Goal: Transaction & Acquisition: Obtain resource

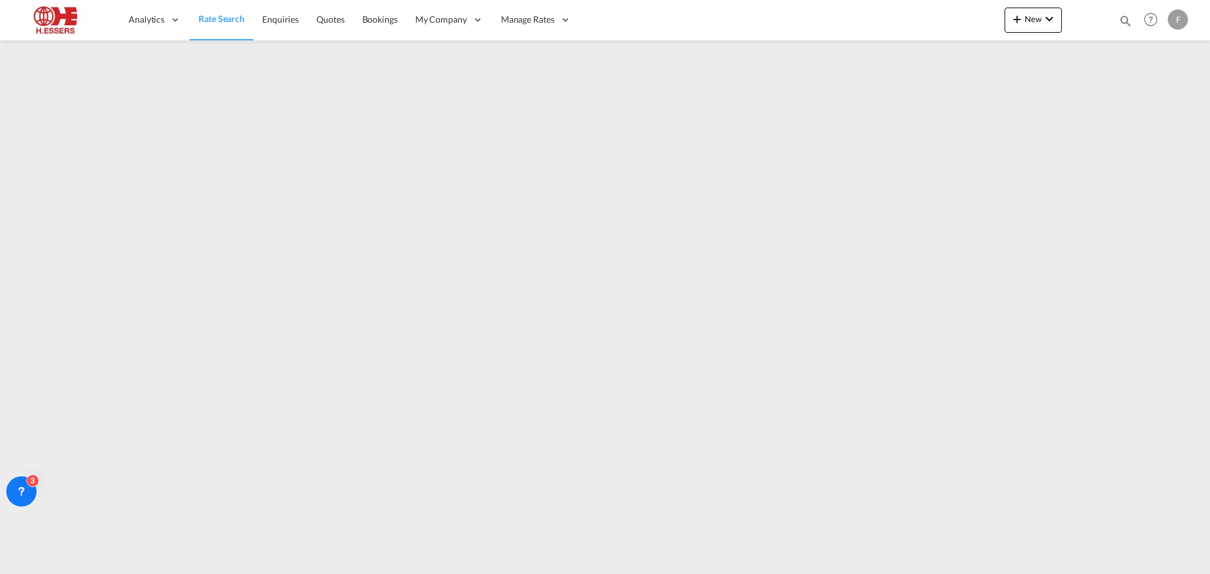
click at [216, 20] on span "Rate Search" at bounding box center [222, 18] width 46 height 11
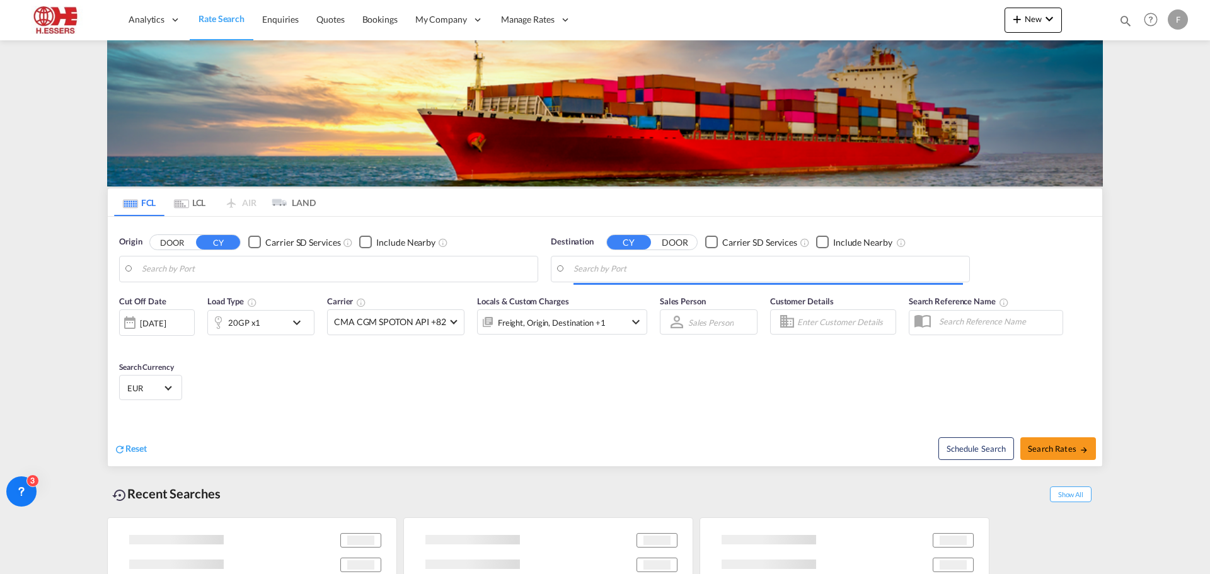
type input "[GEOGRAPHIC_DATA], BEANR"
type input "[GEOGRAPHIC_DATA], [GEOGRAPHIC_DATA], USHOU"
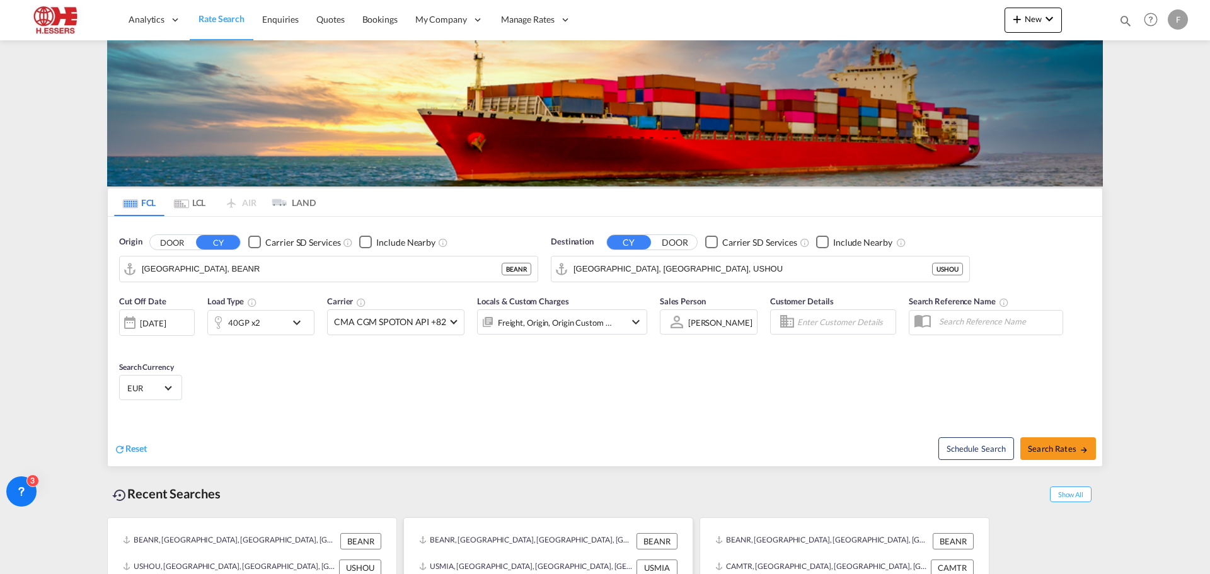
click at [509, 528] on div "BEANR, [GEOGRAPHIC_DATA], [GEOGRAPHIC_DATA], [GEOGRAPHIC_DATA], [GEOGRAPHIC_DAT…" at bounding box center [548, 541] width 269 height 26
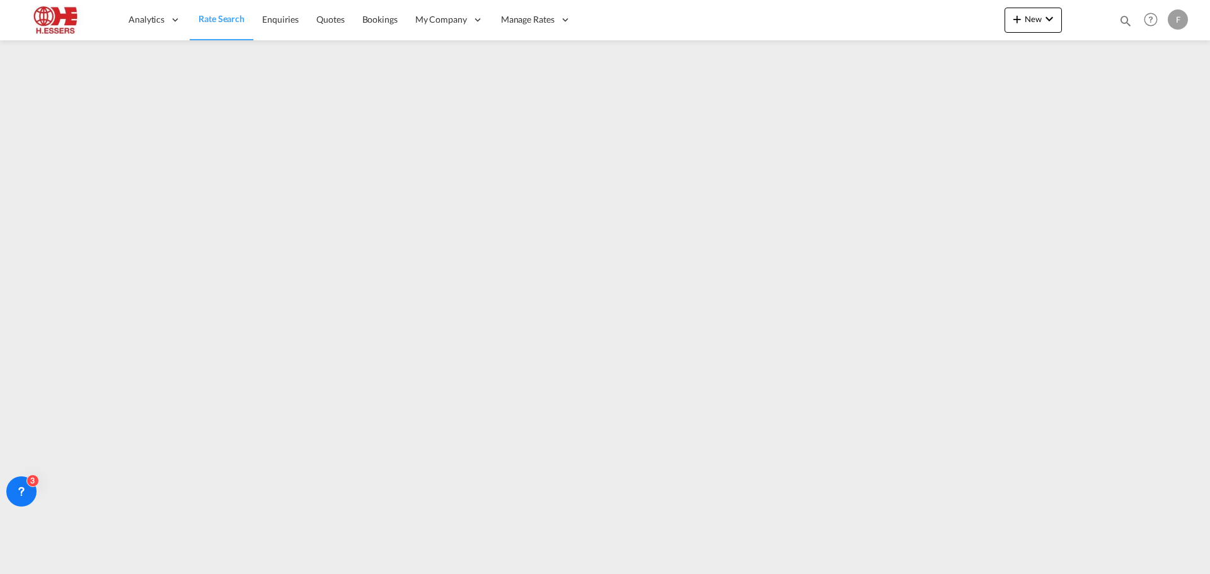
click at [54, 16] on img at bounding box center [61, 20] width 85 height 28
click at [52, 20] on img at bounding box center [61, 20] width 85 height 28
click at [55, 18] on img at bounding box center [61, 20] width 85 height 28
click at [211, 20] on span "Rate Search" at bounding box center [222, 18] width 46 height 11
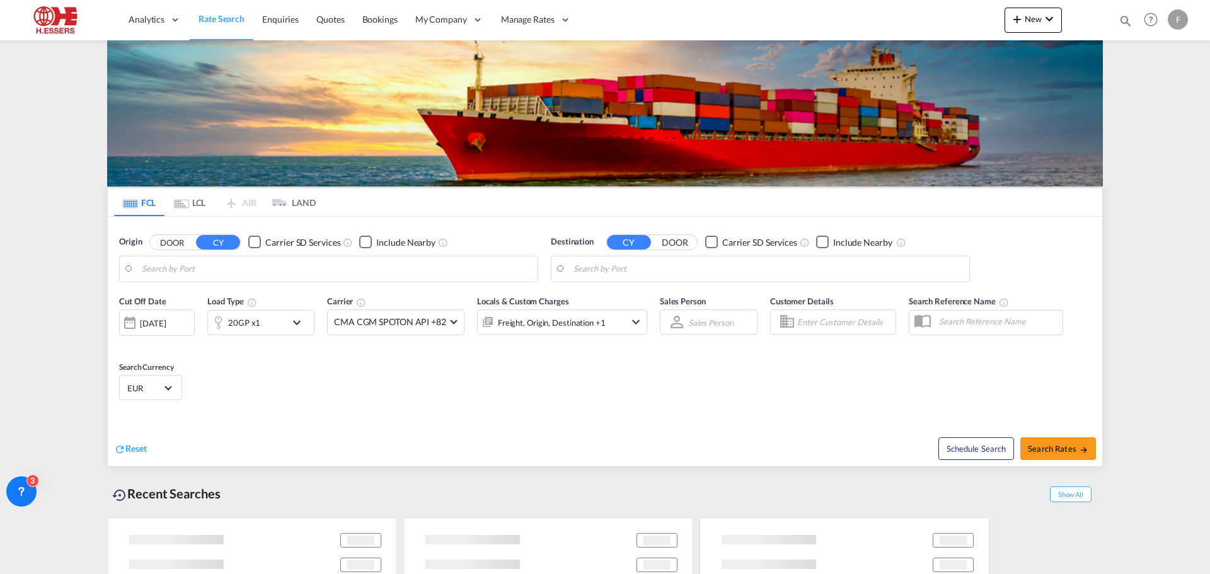
type input "[GEOGRAPHIC_DATA], BEANR"
type input "[GEOGRAPHIC_DATA], [GEOGRAPHIC_DATA], [GEOGRAPHIC_DATA]"
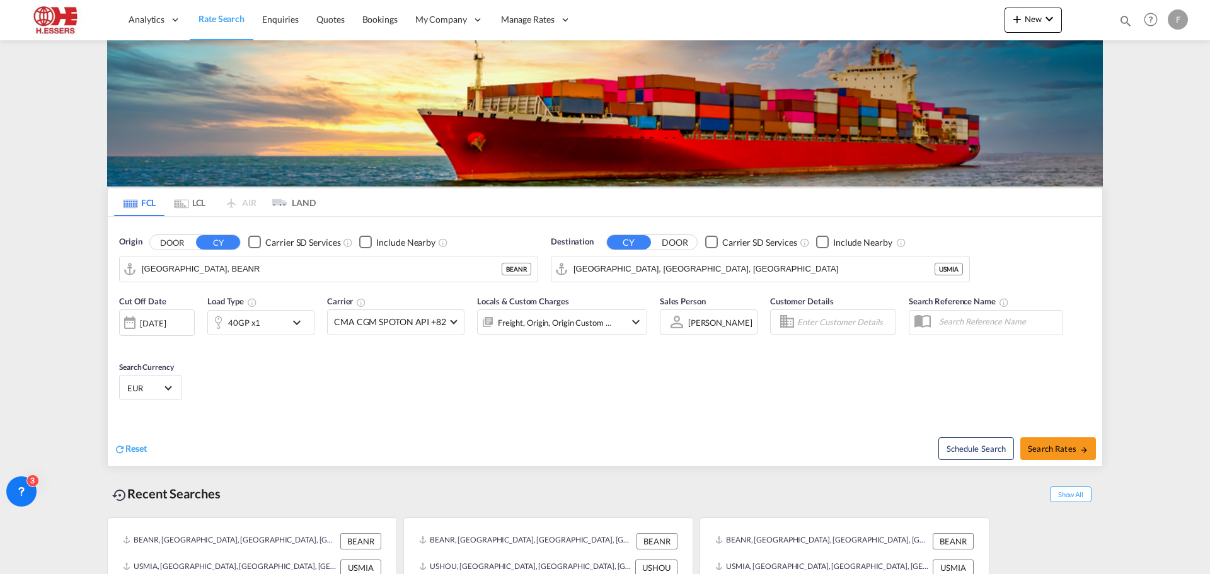
click at [833, 313] on input "Enter Customer Details" at bounding box center [844, 322] width 95 height 19
click at [854, 214] on div "SPOT E XPORT [EMAIL_ADDRESS][DOMAIN_NAME] | SPOT E XPORT" at bounding box center [910, 220] width 240 height 33
type input "SPOT EXPORT, SPOT EXPORT, [EMAIL_ADDRESS][DOMAIN_NAME]"
click at [1053, 444] on span "Search Rates" at bounding box center [1058, 449] width 61 height 10
type input "BEANR to USMIA / [DATE]"
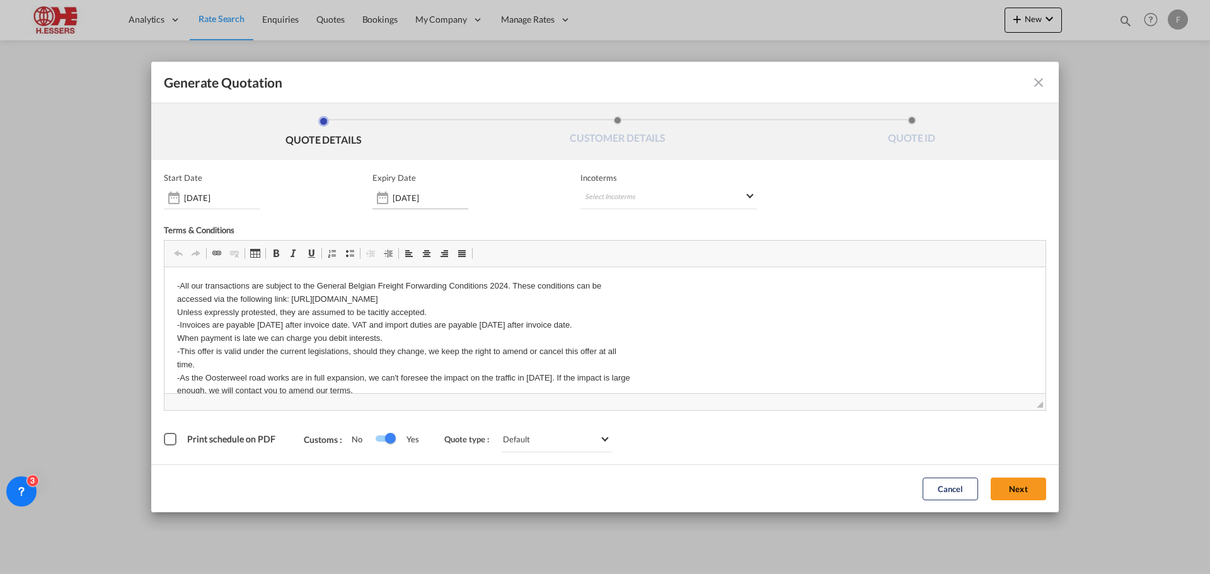
click at [381, 200] on div "Generate QuotationQUOTE ..." at bounding box center [383, 197] width 20 height 25
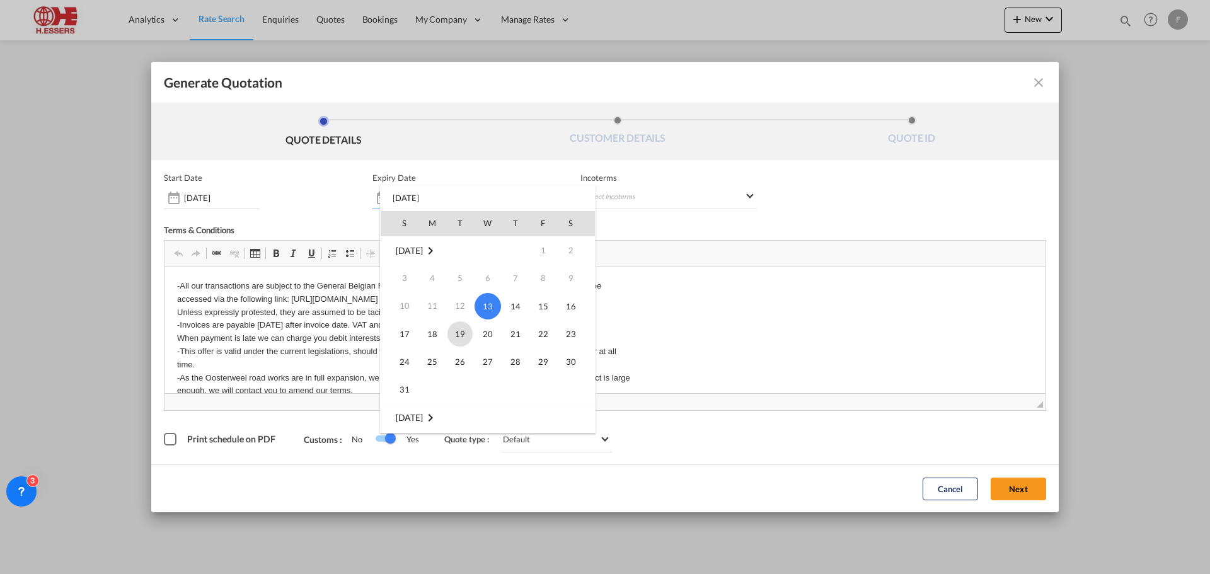
scroll to position [63, 0]
click at [409, 327] on span "31" at bounding box center [404, 326] width 25 height 25
type input "[DATE]"
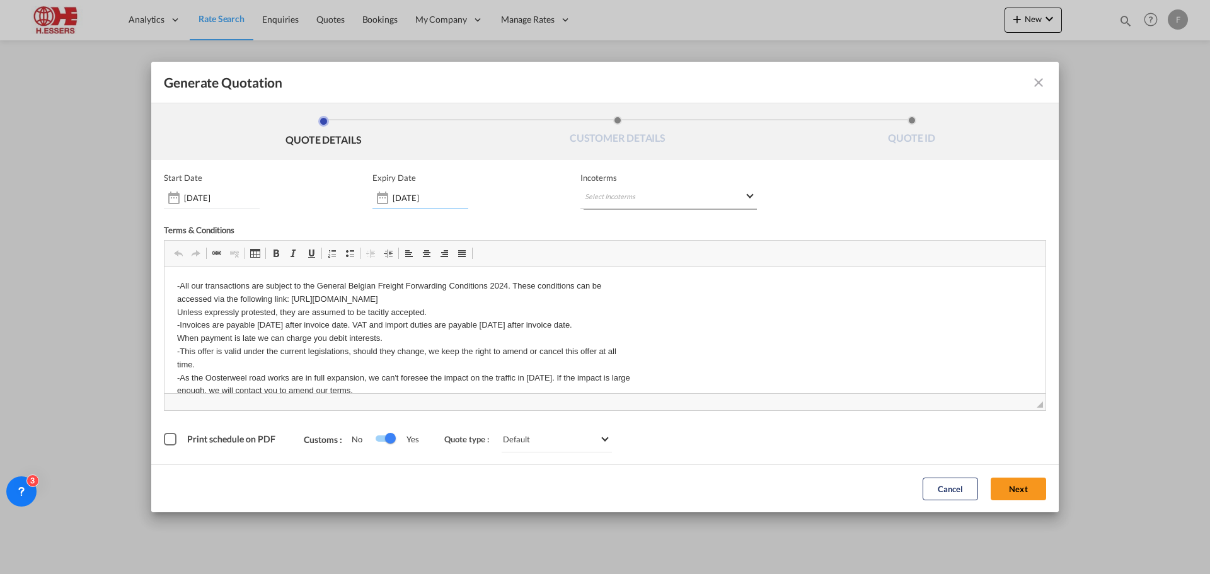
click at [627, 197] on md-select "Select Incoterms DPU - export Delivery at Place Unloaded FOB - export Free on B…" at bounding box center [669, 198] width 177 height 23
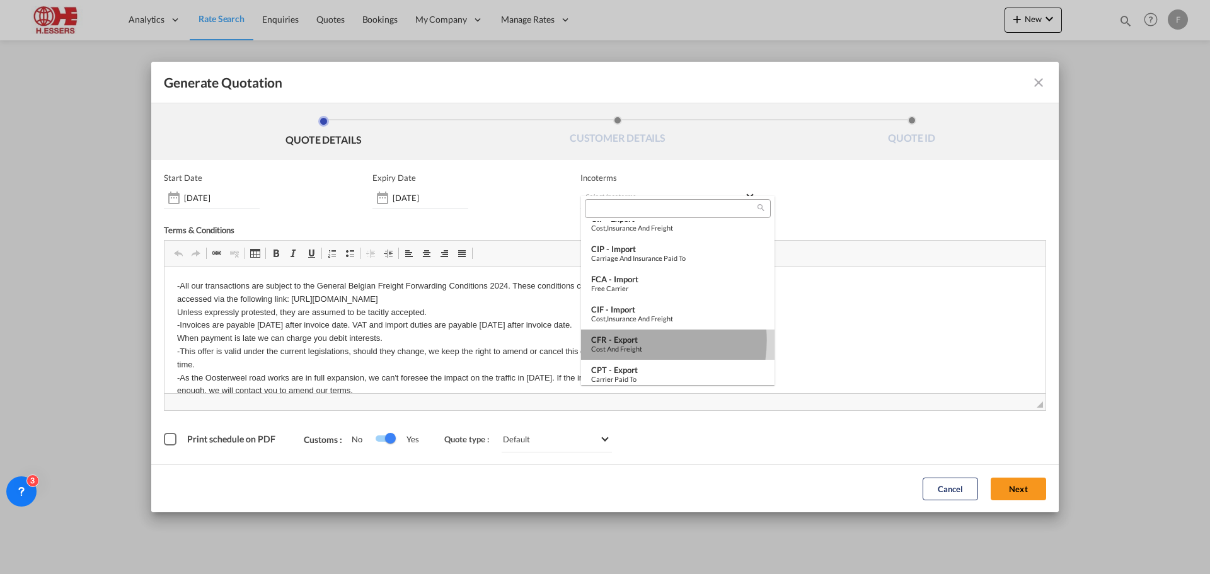
click at [634, 340] on div "CFR - export" at bounding box center [677, 340] width 173 height 10
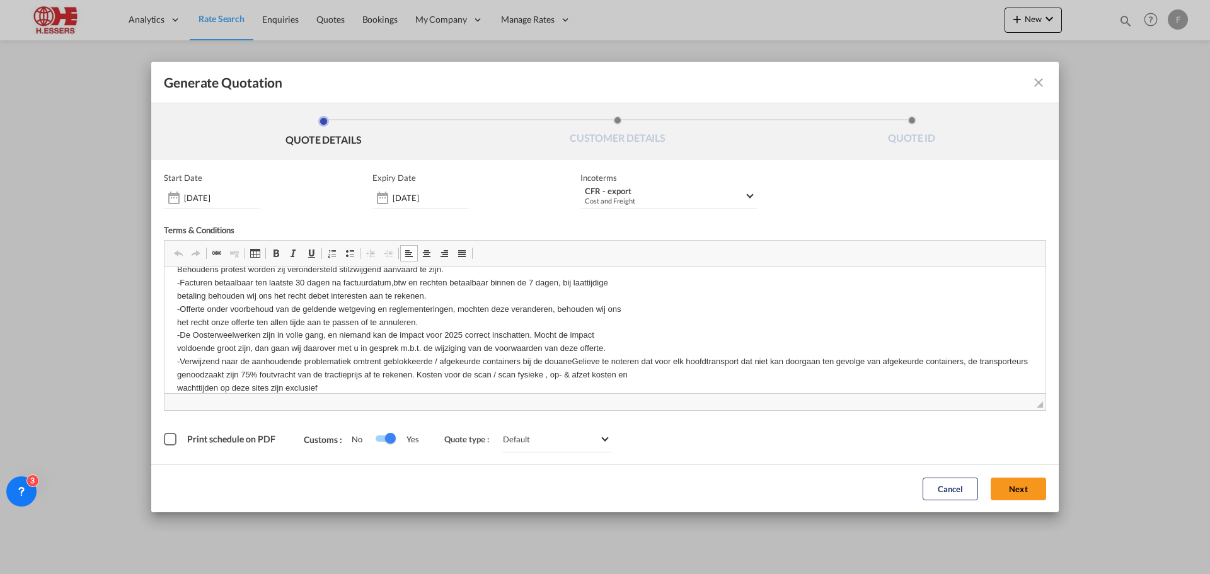
scroll to position [189, 0]
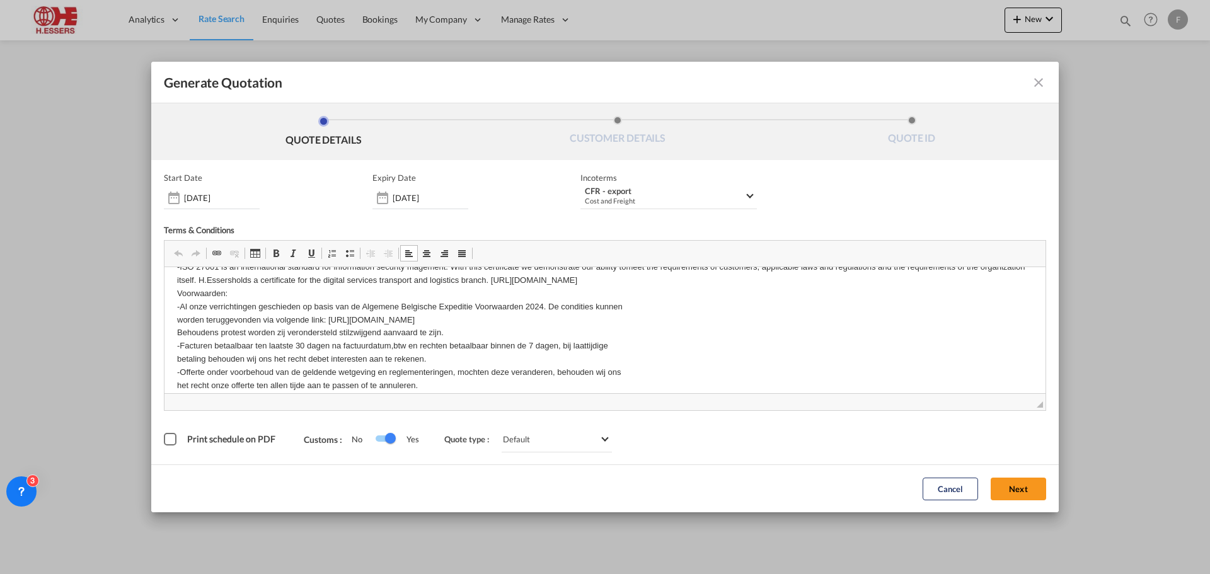
click at [176, 296] on html "-All our transactions are subject to the General Belgian Freight Forwarding Con…" at bounding box center [605, 294] width 881 height 432
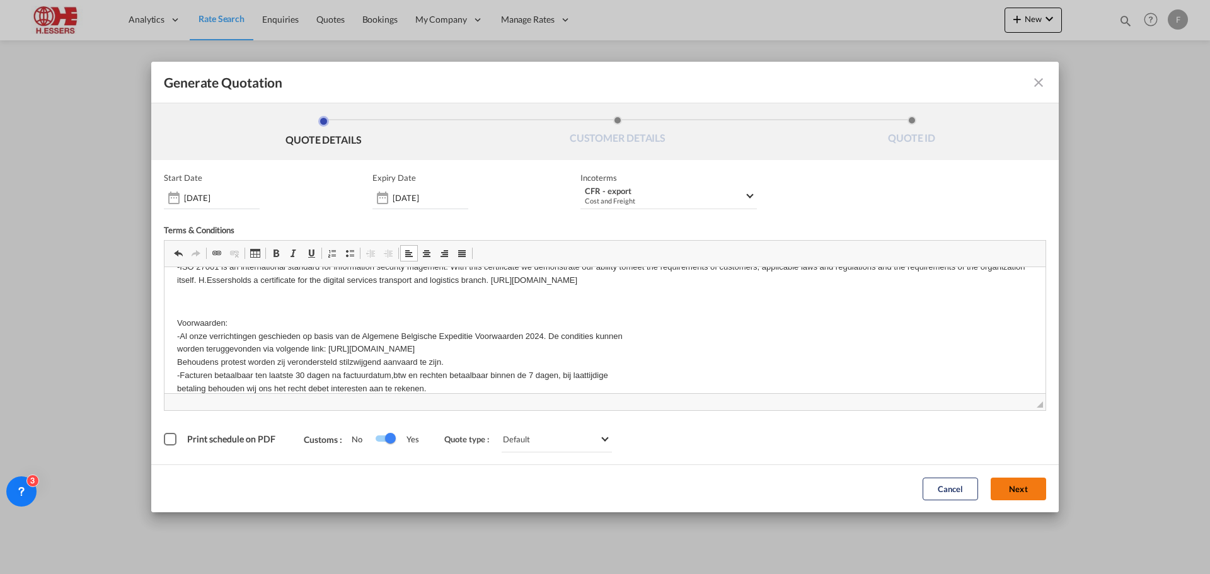
click at [1009, 487] on button "Next" at bounding box center [1018, 489] width 55 height 23
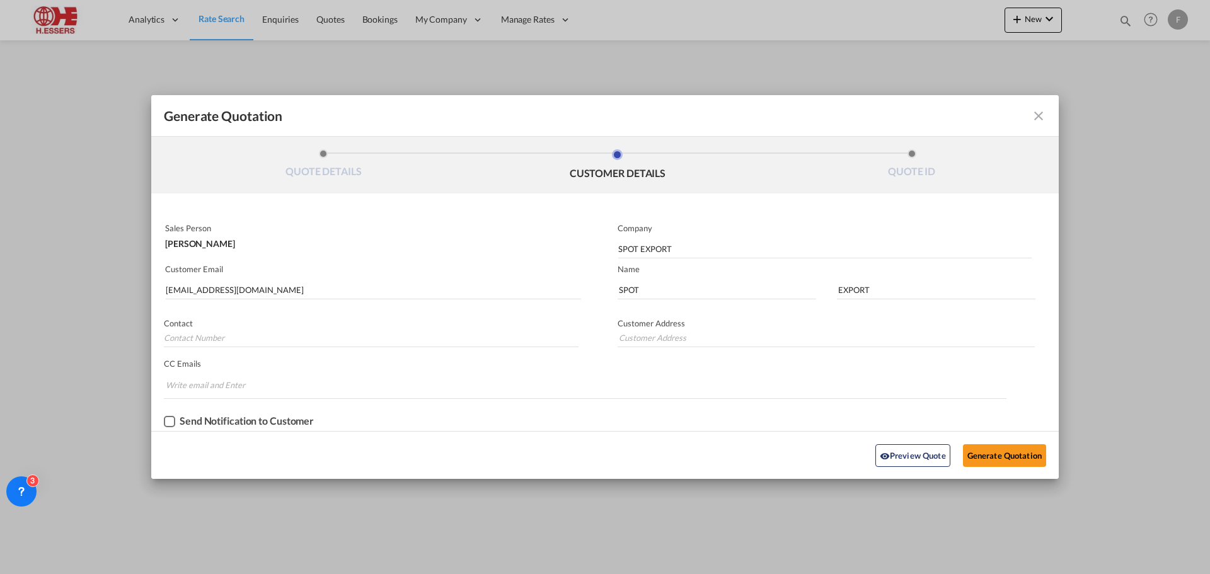
scroll to position [0, 0]
drag, startPoint x: 690, startPoint y: 248, endPoint x: 594, endPoint y: 248, distance: 96.5
click at [594, 248] on div "Sales Person [PERSON_NAME] Company SPOT EXPORT Customer Email [EMAIL_ADDRESS][D…" at bounding box center [605, 325] width 908 height 212
type input "S"
type input "DB GROUP"
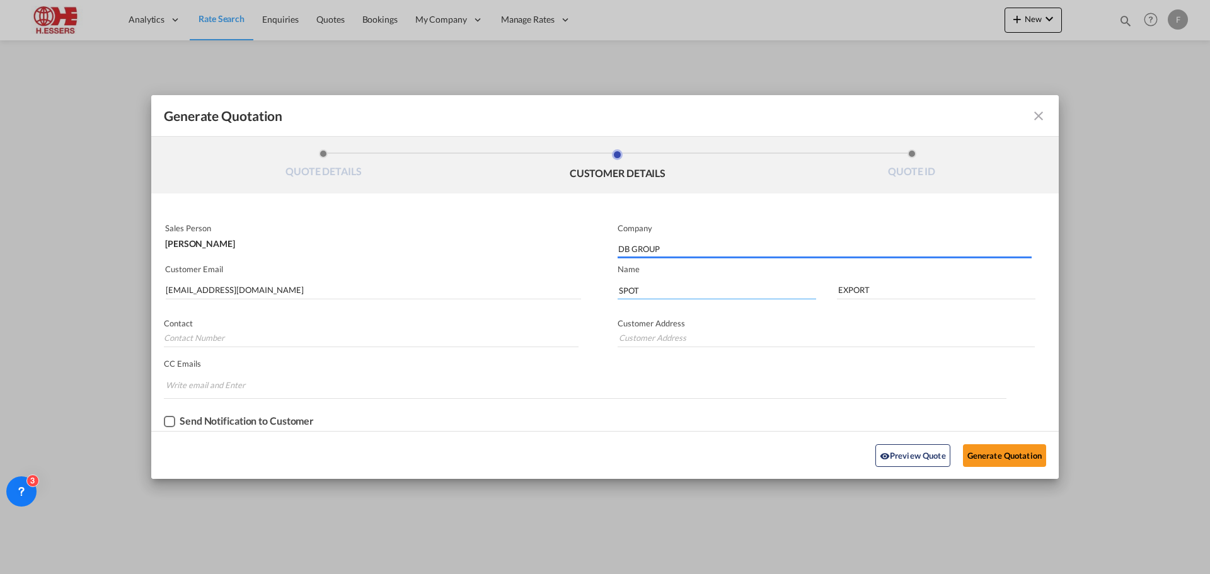
drag, startPoint x: 658, startPoint y: 288, endPoint x: 600, endPoint y: 290, distance: 58.0
click at [600, 290] on div "Sales Person [PERSON_NAME] Company DB GROUP Customer Email [EMAIL_ADDRESS][DOMA…" at bounding box center [605, 325] width 908 height 212
type input "Finola"
type input "Koumans"
click at [1006, 451] on button "Generate Quotation" at bounding box center [1004, 455] width 83 height 23
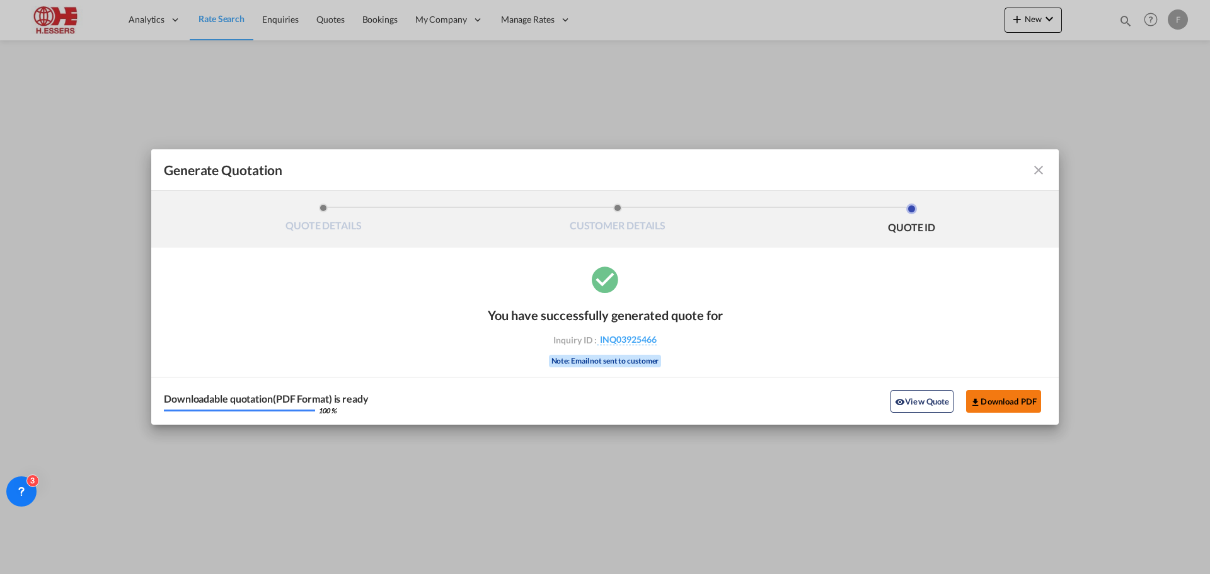
click at [1014, 395] on button "Download PDF" at bounding box center [1003, 401] width 75 height 23
click at [1002, 395] on button "Download PDF" at bounding box center [1003, 401] width 75 height 23
click at [1005, 405] on button "Download PDF" at bounding box center [1003, 401] width 75 height 23
click at [1009, 402] on button "Download PDF" at bounding box center [1003, 401] width 75 height 23
click at [1038, 163] on md-icon "icon-close fg-AAA8AD cursor m-0" at bounding box center [1038, 170] width 15 height 15
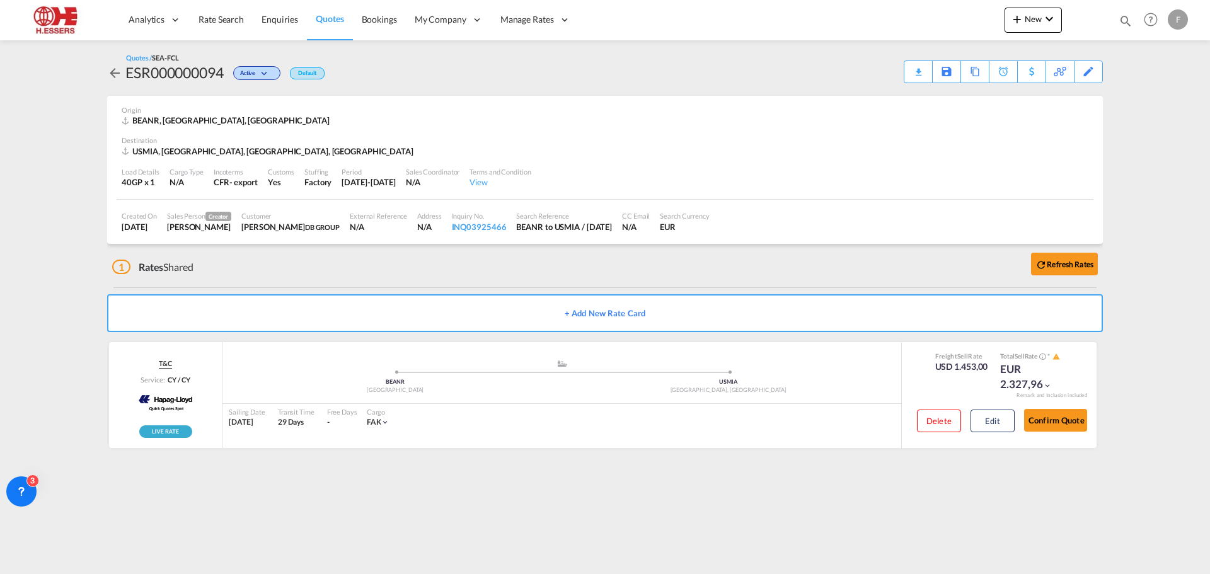
click at [304, 154] on div "USMIA, [GEOGRAPHIC_DATA], [GEOGRAPHIC_DATA], [GEOGRAPHIC_DATA]" at bounding box center [605, 151] width 967 height 11
click at [113, 71] on md-icon "icon-arrow-left" at bounding box center [114, 73] width 15 height 15
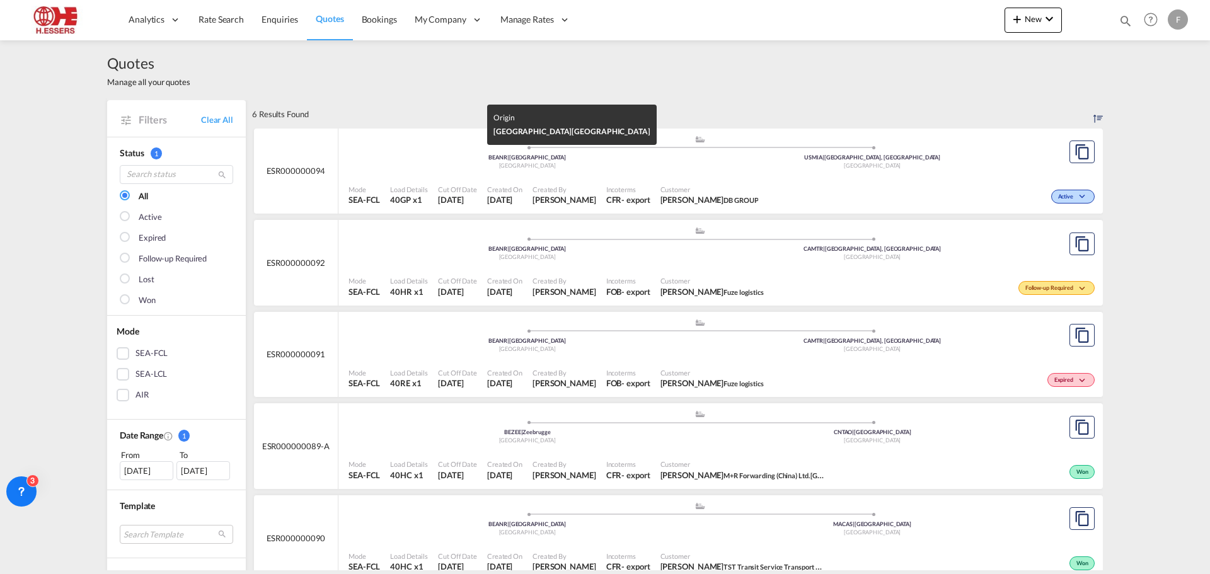
click at [681, 167] on div "[GEOGRAPHIC_DATA]" at bounding box center [527, 166] width 345 height 8
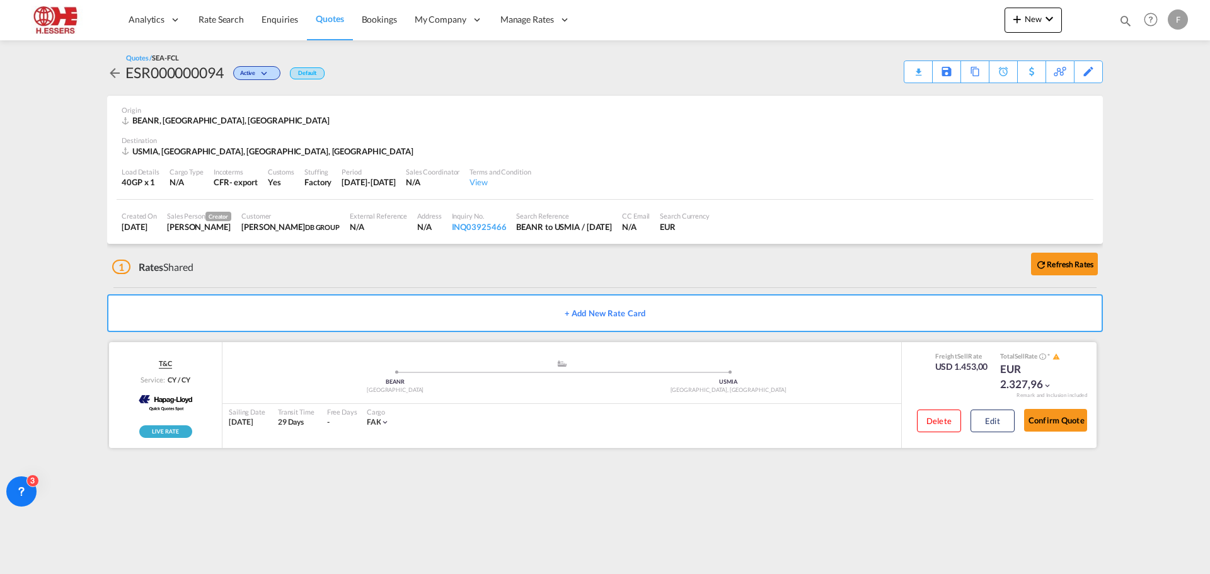
click at [632, 374] on span at bounding box center [728, 372] width 333 height 3
click at [145, 384] on span "Service:" at bounding box center [153, 379] width 24 height 9
click at [179, 431] on img "Rollable available" at bounding box center [165, 432] width 53 height 13
click at [180, 396] on img at bounding box center [165, 404] width 62 height 32
click at [457, 388] on div "[GEOGRAPHIC_DATA]" at bounding box center [395, 390] width 333 height 8
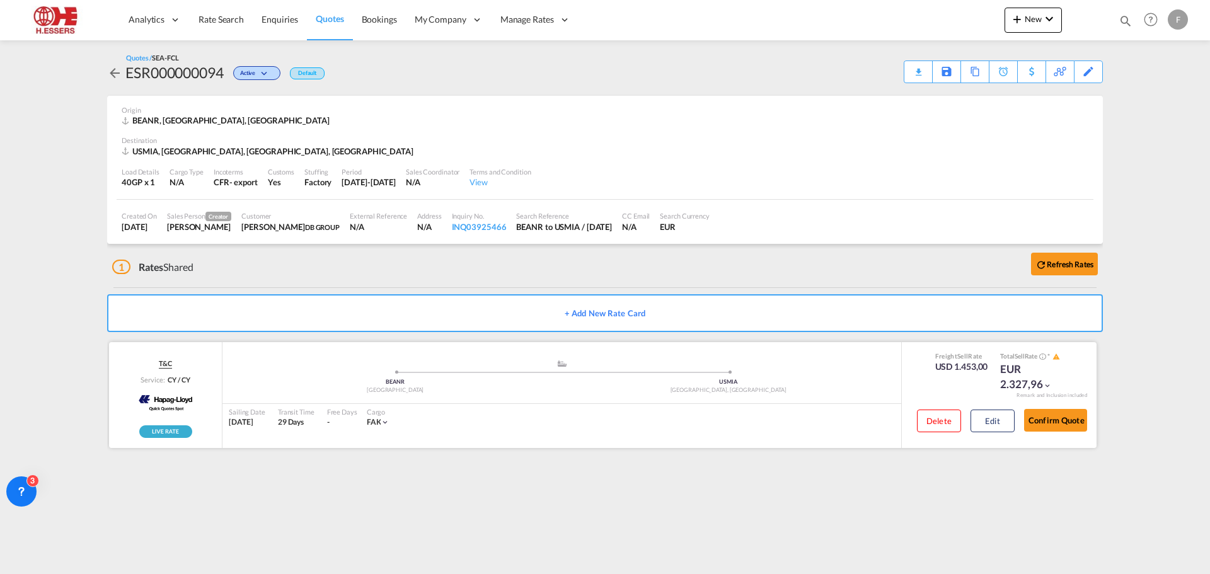
click at [451, 416] on div "Sailing Date [DATE] Transit Time 29 Days Free Days View - Cargo FAK |" at bounding box center [562, 417] width 679 height 26
click at [705, 377] on ul ".a{fill:#aaa8ad;} .a{fill:#aaa8ad;} BEANR Antwerp USMIA [GEOGRAPHIC_DATA], [GEO…" at bounding box center [562, 375] width 666 height 6
click at [1008, 424] on button "Edit" at bounding box center [993, 421] width 44 height 23
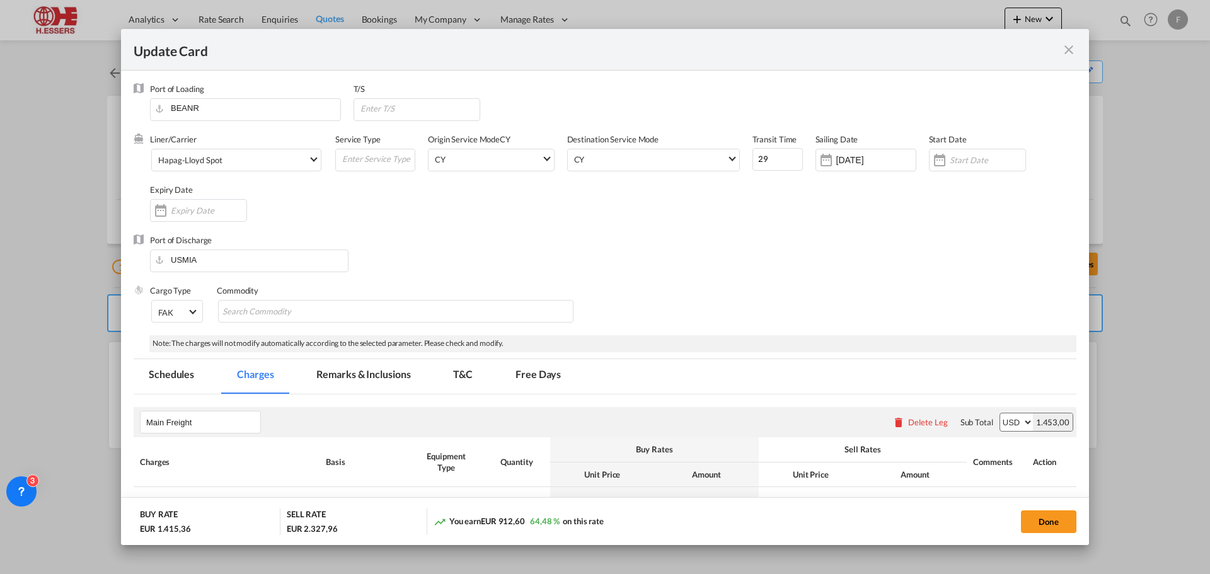
select select "per container"
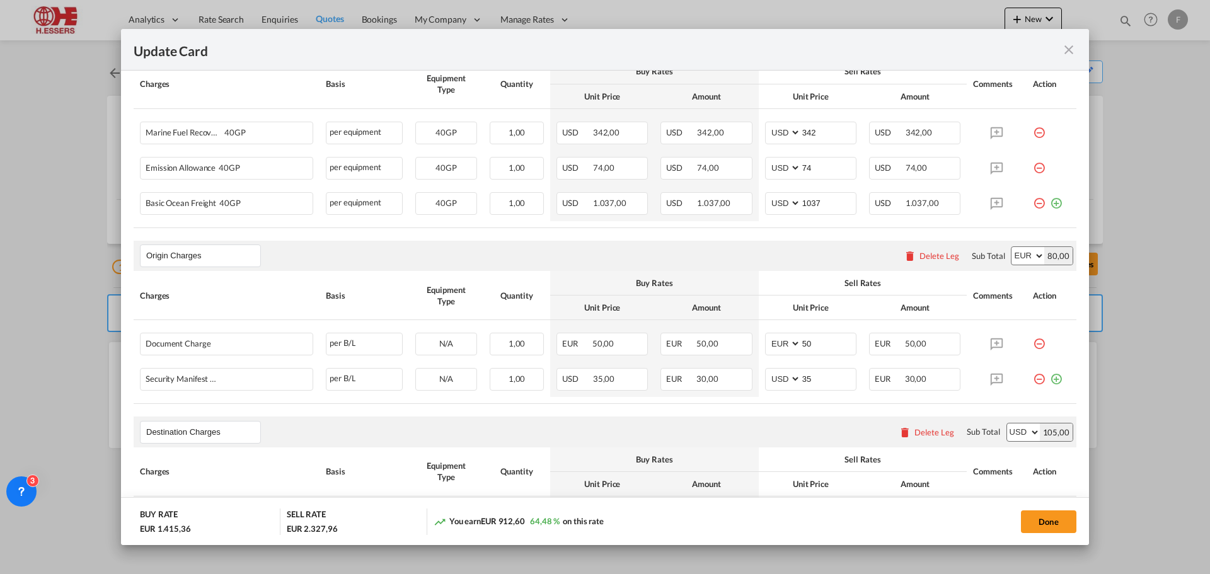
scroll to position [126, 0]
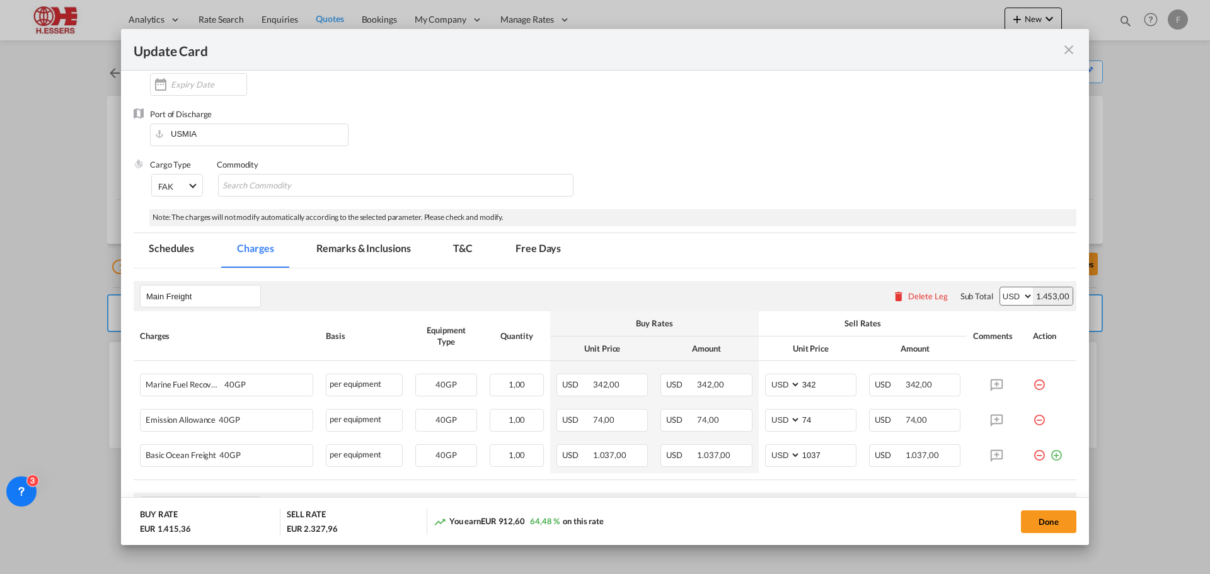
click at [1072, 50] on md-icon "icon-close fg-AAA8AD m-0 pointer" at bounding box center [1069, 49] width 15 height 15
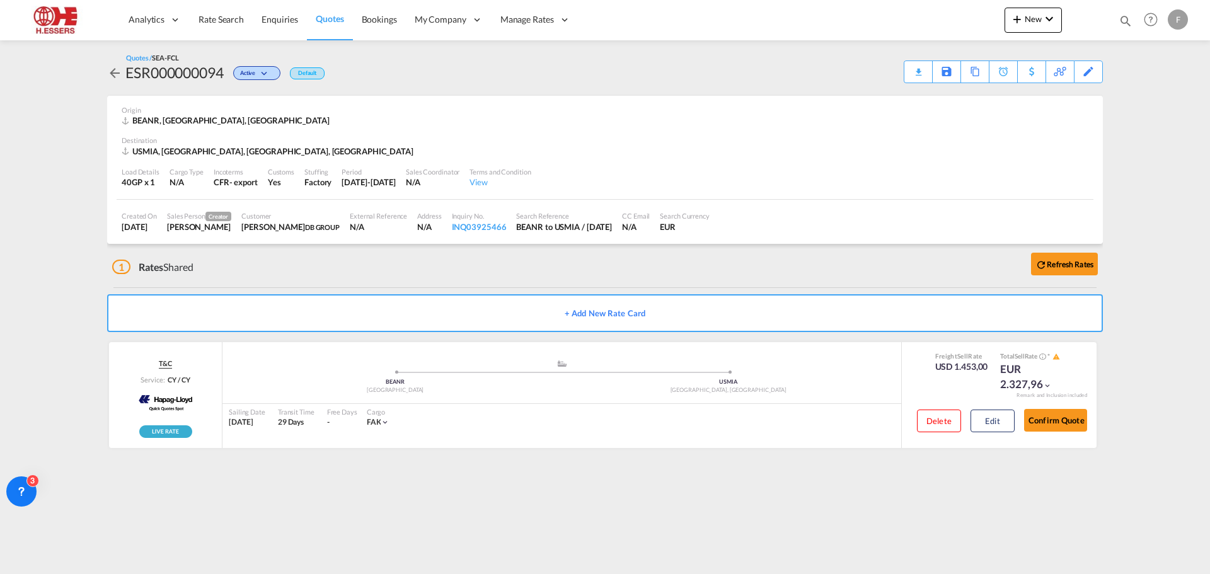
click at [166, 69] on div "ESR000000094" at bounding box center [174, 72] width 98 height 20
copy div "ESR000000094"
